Goal: Navigation & Orientation: Find specific page/section

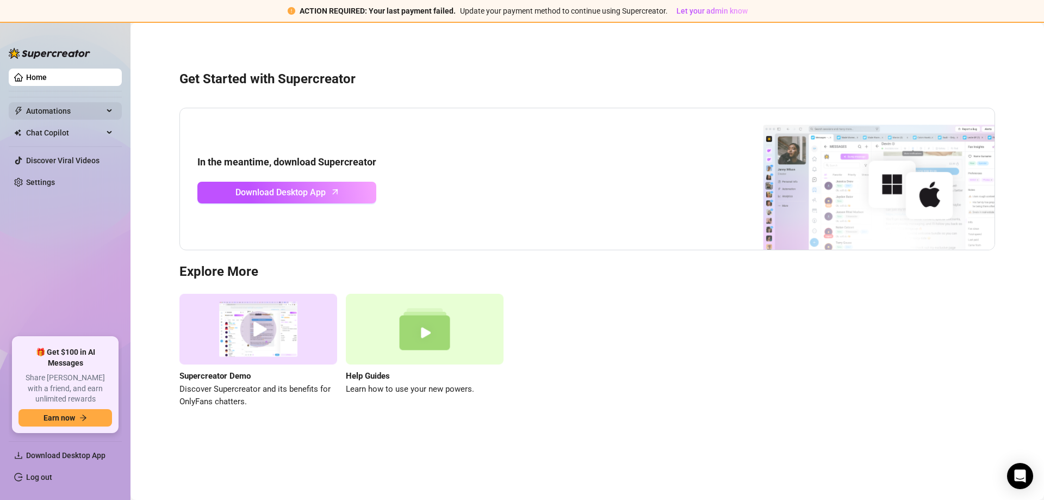
click at [64, 109] on span "Automations" at bounding box center [64, 110] width 77 height 17
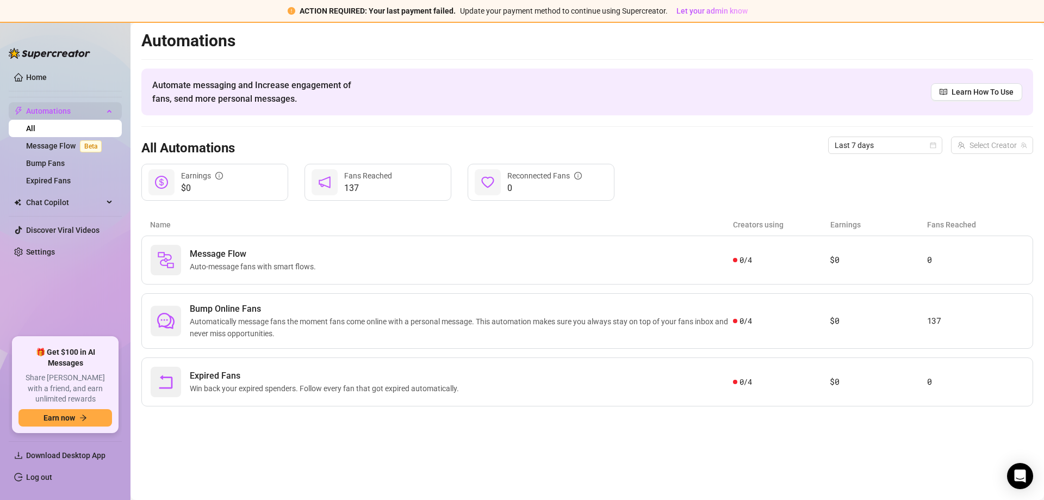
click at [112, 105] on div "Automations" at bounding box center [65, 110] width 113 height 17
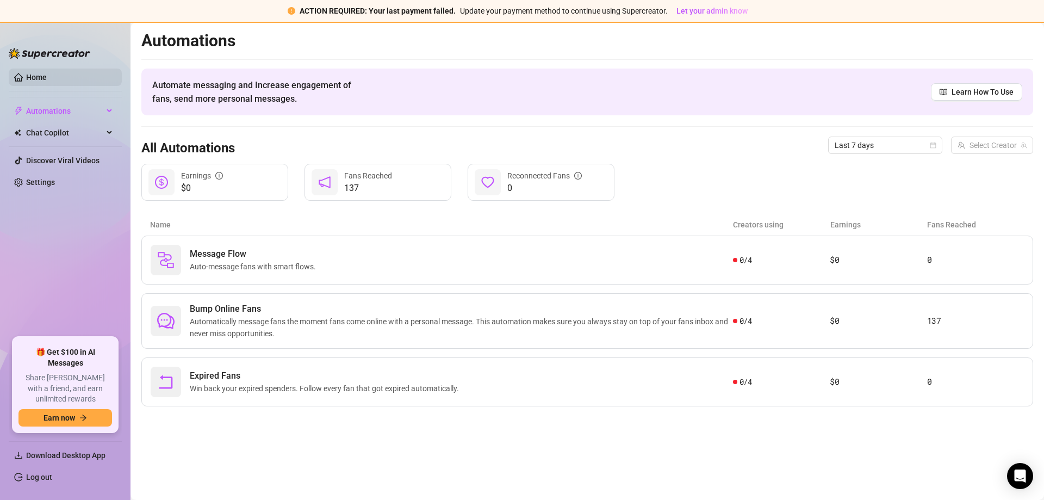
click at [41, 75] on link "Home" at bounding box center [36, 77] width 21 height 9
